Goal: Find specific page/section: Find specific page/section

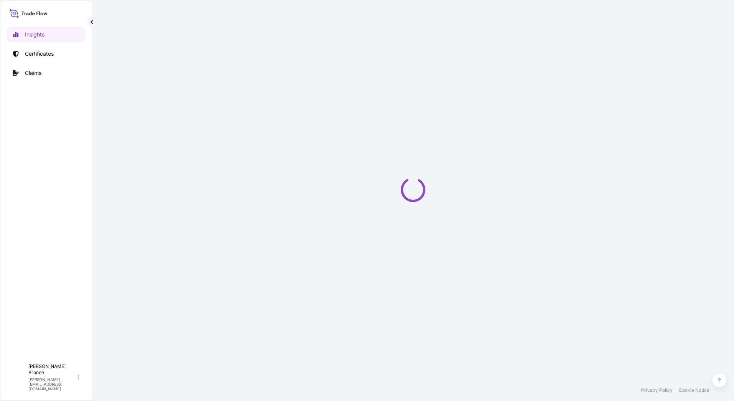
select select "2025"
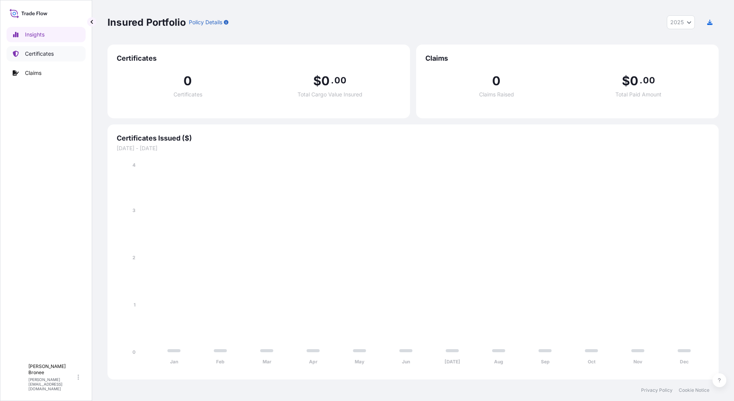
click at [39, 54] on p "Certificates" at bounding box center [39, 54] width 29 height 8
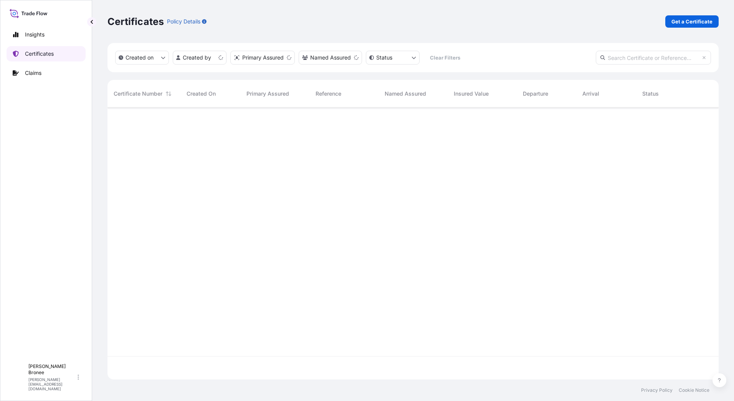
scroll to position [270, 605]
